Goal: Information Seeking & Learning: Find specific fact

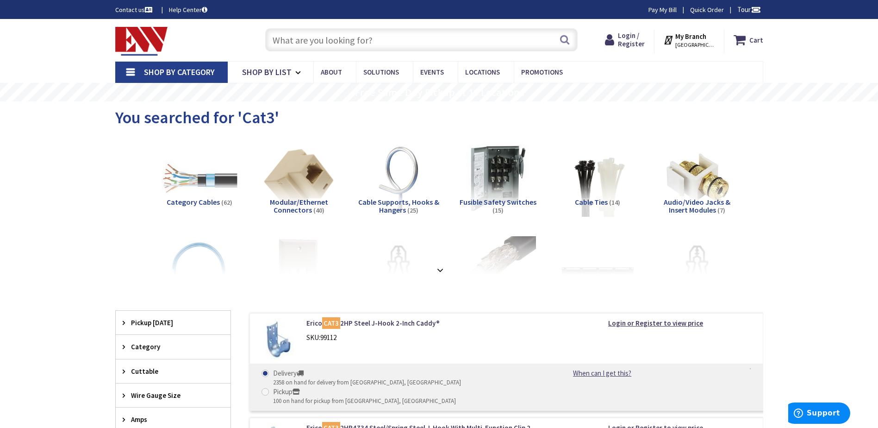
click at [449, 37] on input "text" at bounding box center [421, 39] width 312 height 23
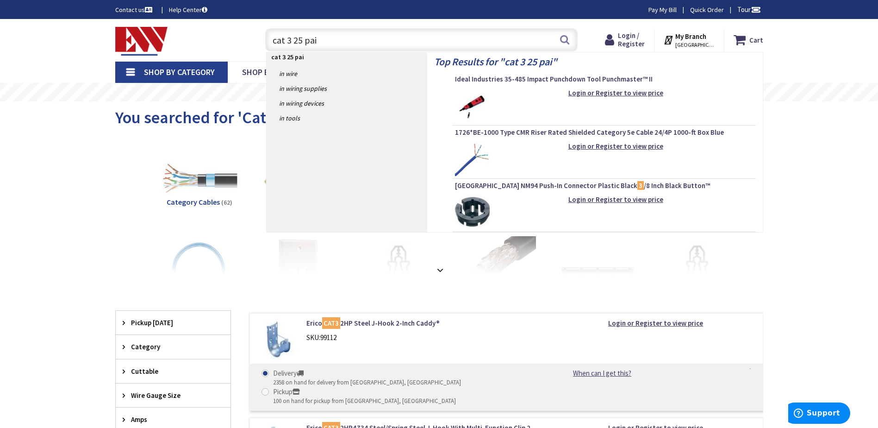
type input "cat 3 25 pair"
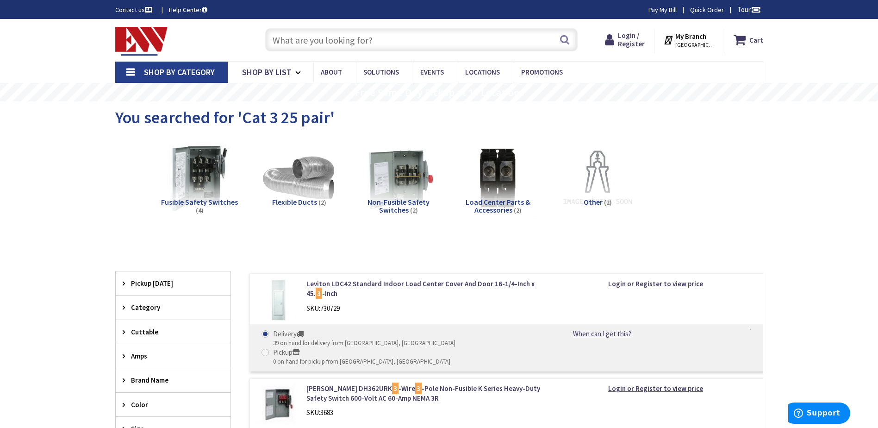
click at [381, 40] on input "text" at bounding box center [421, 39] width 312 height 23
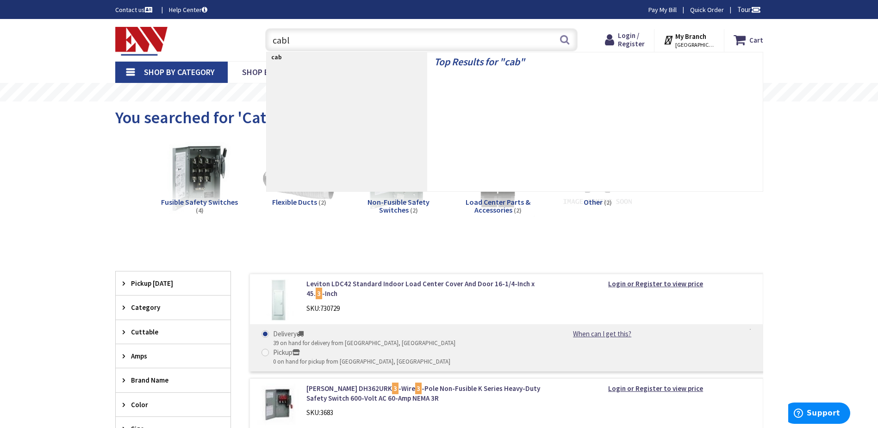
type input "cable"
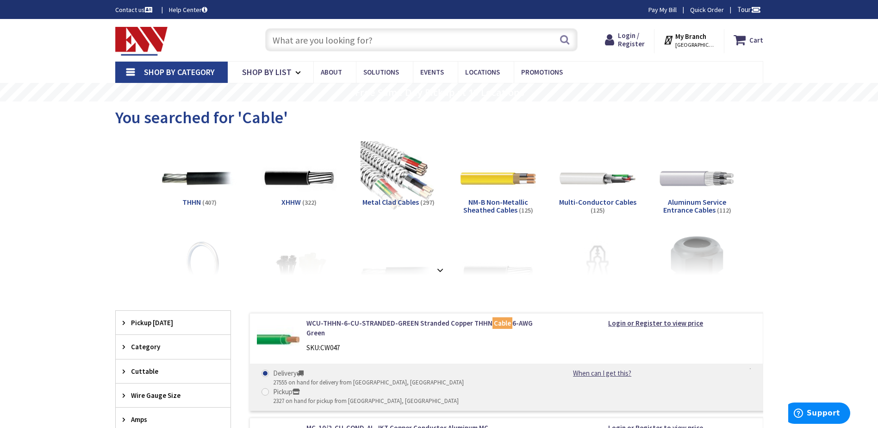
click at [157, 322] on span "Pickup [DATE]" at bounding box center [168, 323] width 75 height 10
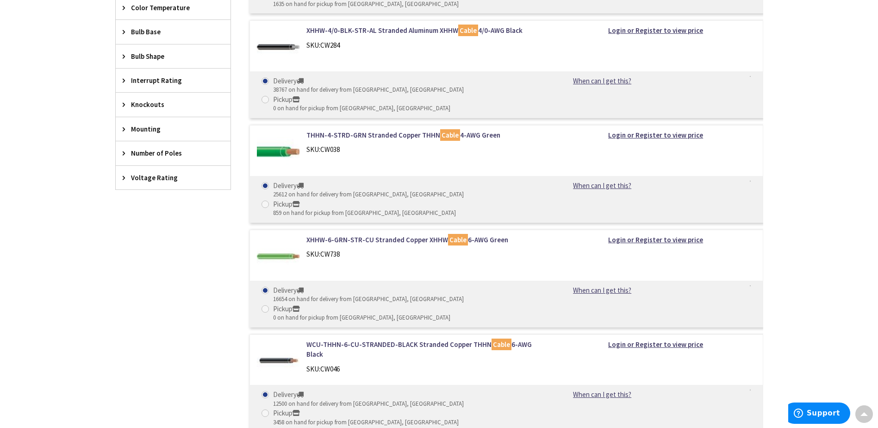
click at [127, 154] on icon at bounding box center [126, 153] width 7 height 7
